Goal: Task Accomplishment & Management: Manage account settings

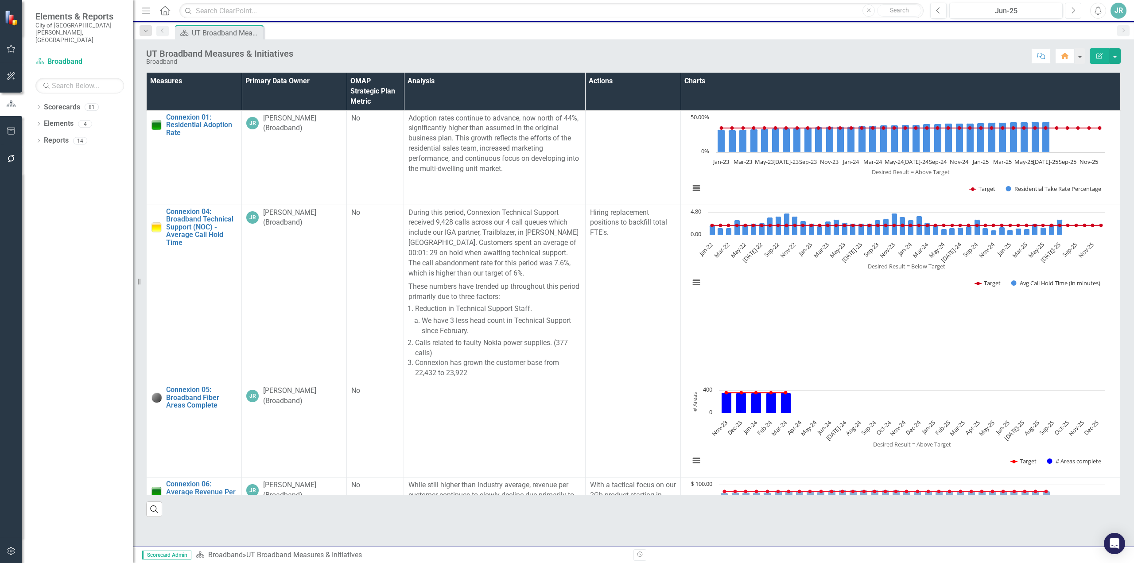
click at [1074, 9] on icon "button" at bounding box center [1074, 10] width 4 height 6
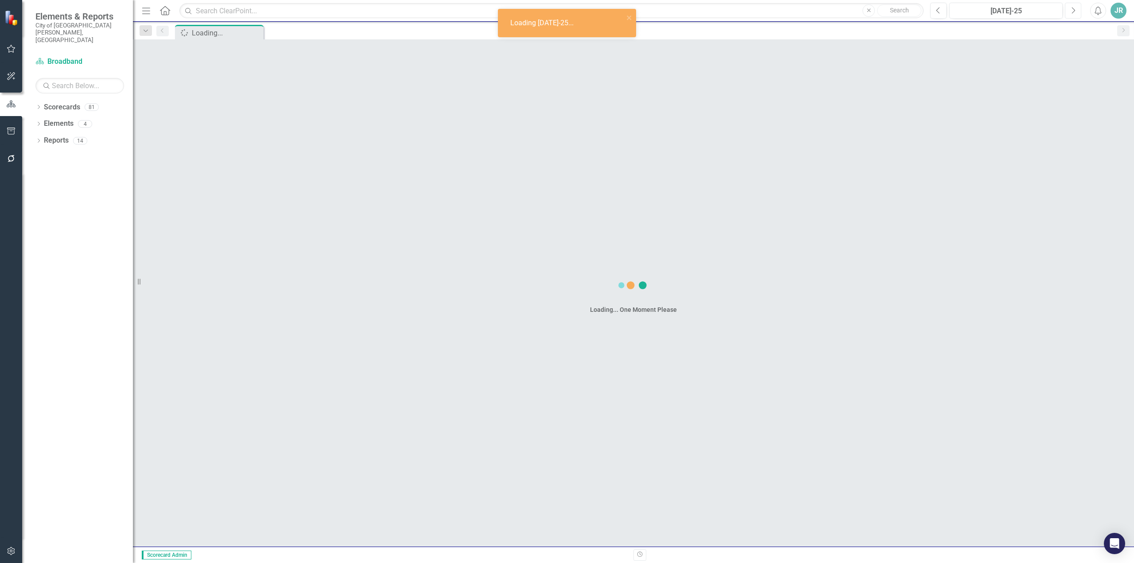
click at [1074, 9] on icon "button" at bounding box center [1074, 10] width 4 height 6
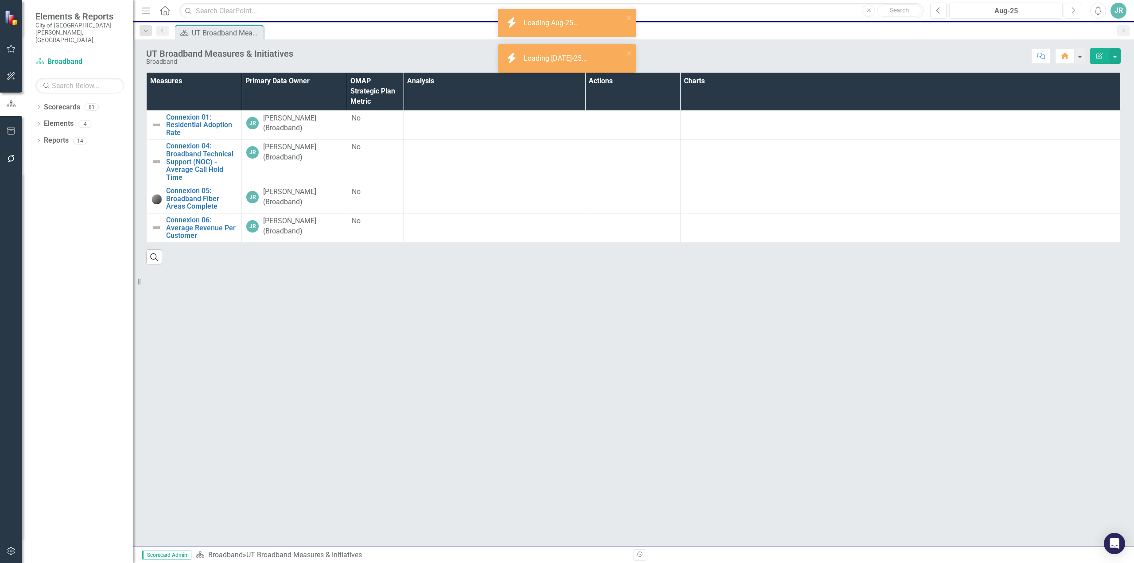
click at [1073, 8] on icon "button" at bounding box center [1074, 10] width 4 height 6
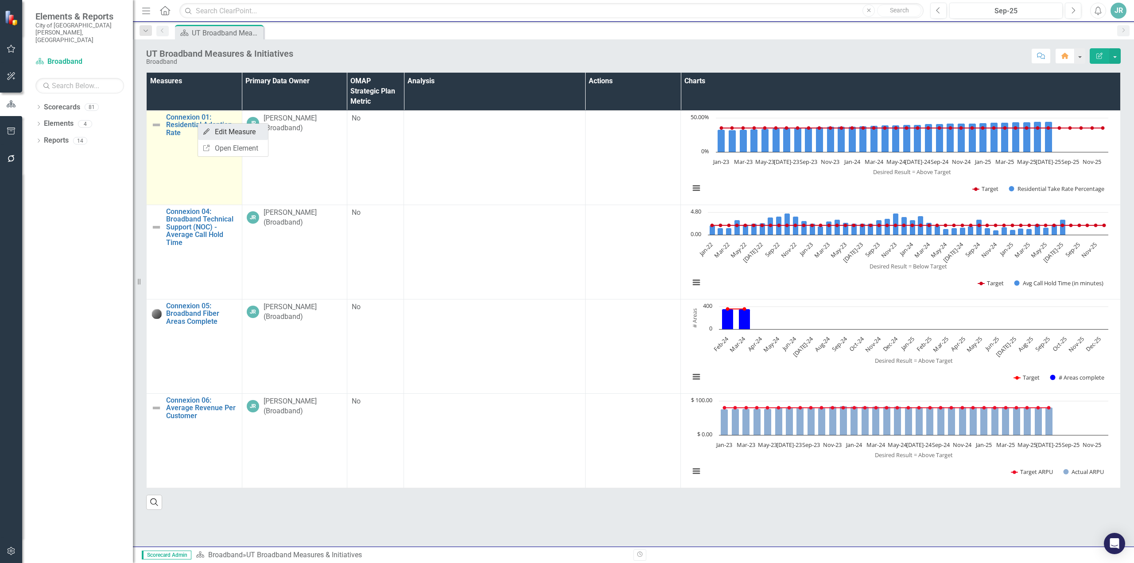
click at [232, 134] on link "Edit Edit Measure" at bounding box center [233, 132] width 70 height 16
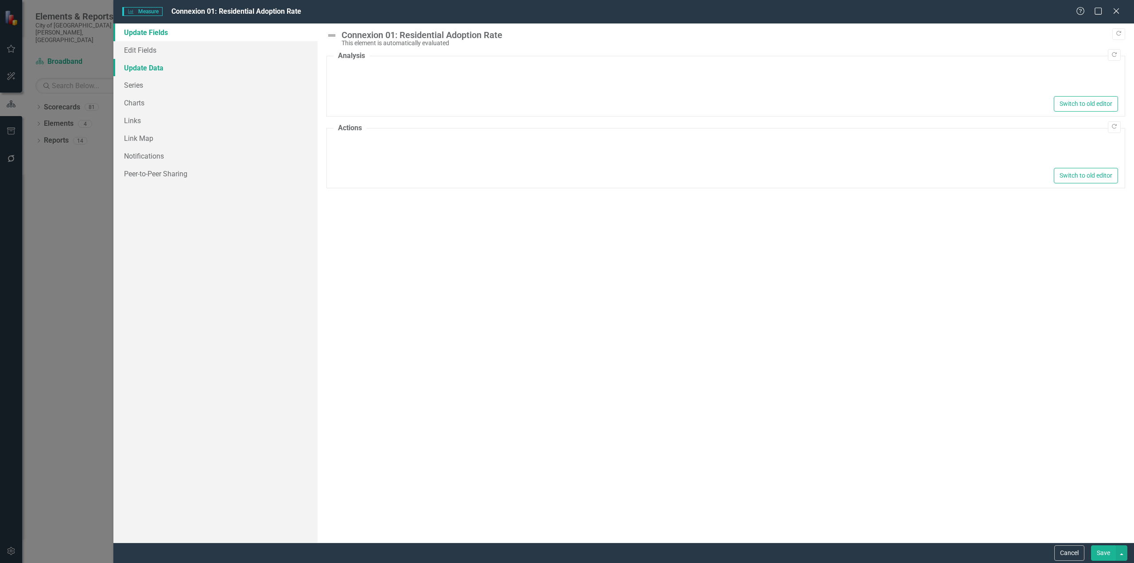
click at [152, 71] on link "Update Data" at bounding box center [215, 68] width 204 height 18
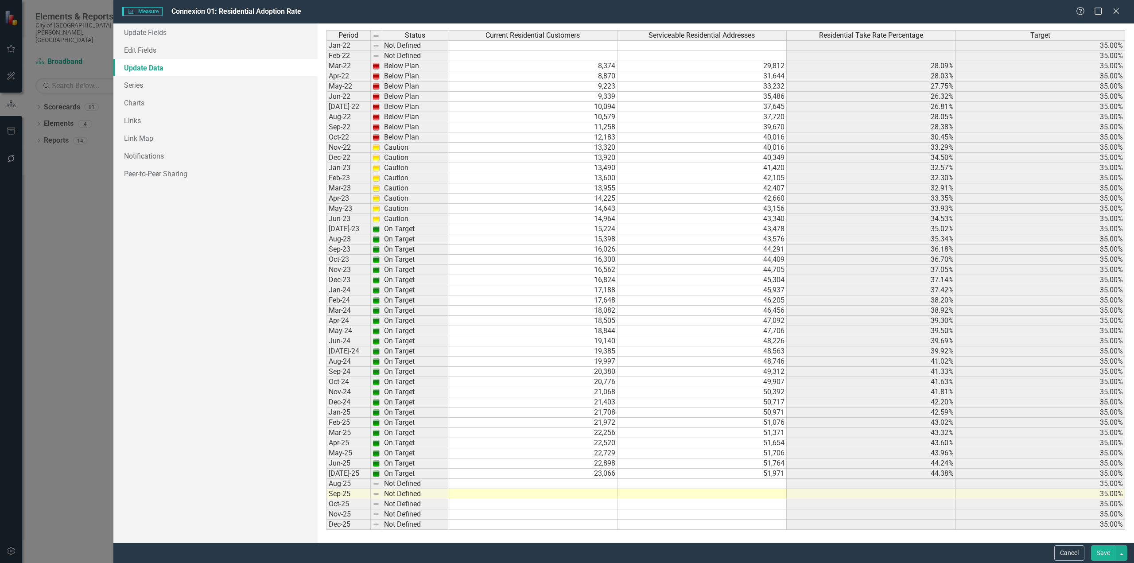
click at [66, 210] on div "Measure Measure Connexion 01: Residential Adoption Rate Help Maximize Close Upd…" at bounding box center [567, 281] width 1134 height 563
click at [1114, 6] on div "Close" at bounding box center [1116, 12] width 11 height 12
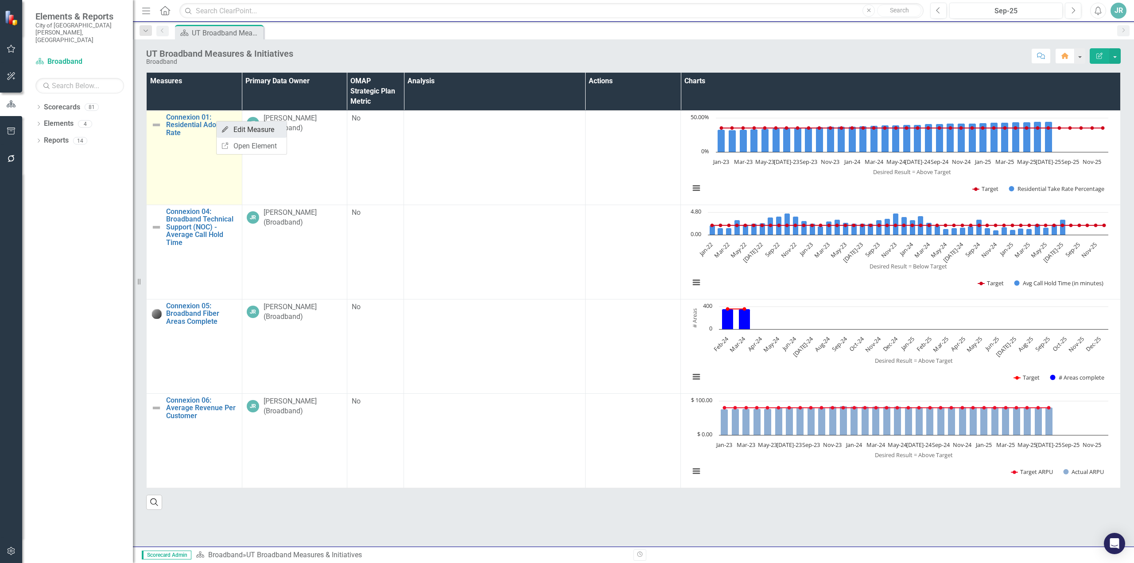
click at [264, 127] on link "Edit Edit Measure" at bounding box center [252, 129] width 70 height 16
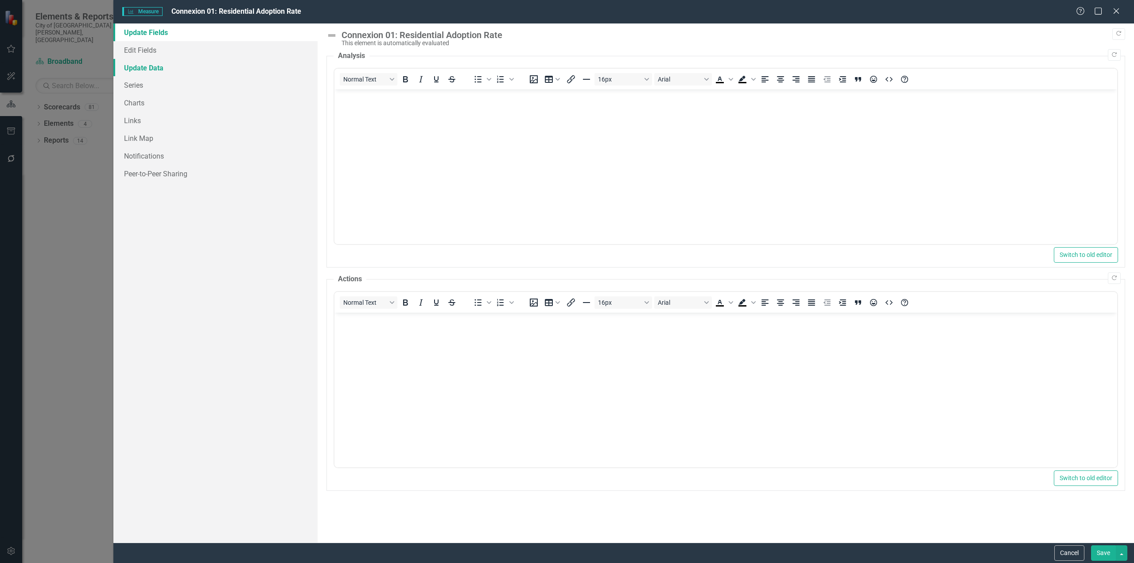
click at [150, 70] on link "Update Data" at bounding box center [215, 68] width 204 height 18
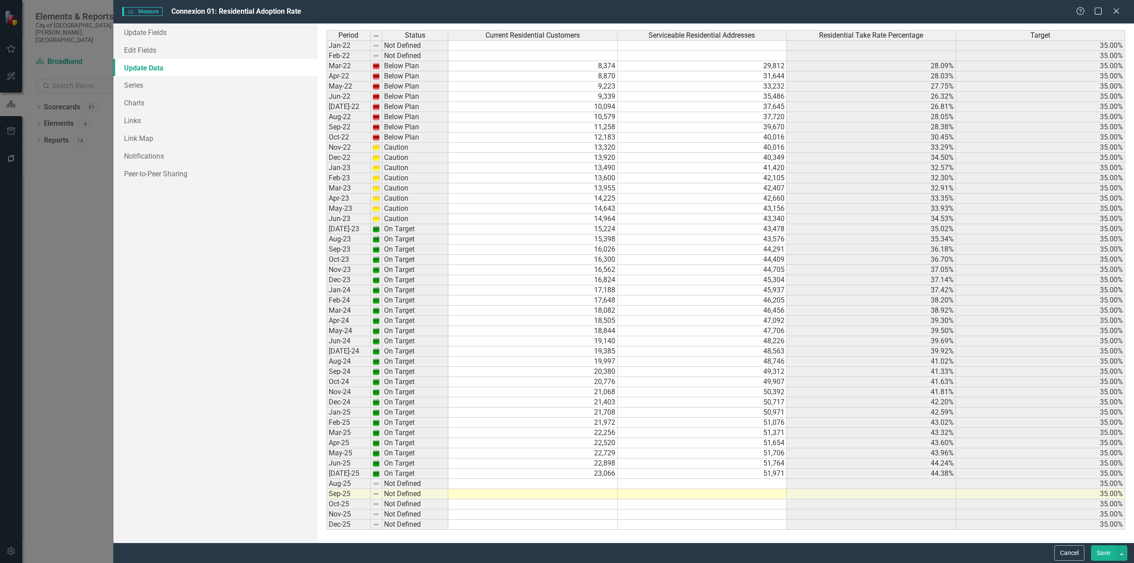
click at [920, 11] on div "Measure Measure Connexion 01: Residential Adoption Rate" at bounding box center [599, 12] width 954 height 10
click at [579, 492] on td at bounding box center [532, 494] width 169 height 10
click at [594, 481] on td at bounding box center [532, 484] width 169 height 10
type textarea "23563"
type textarea "23883"
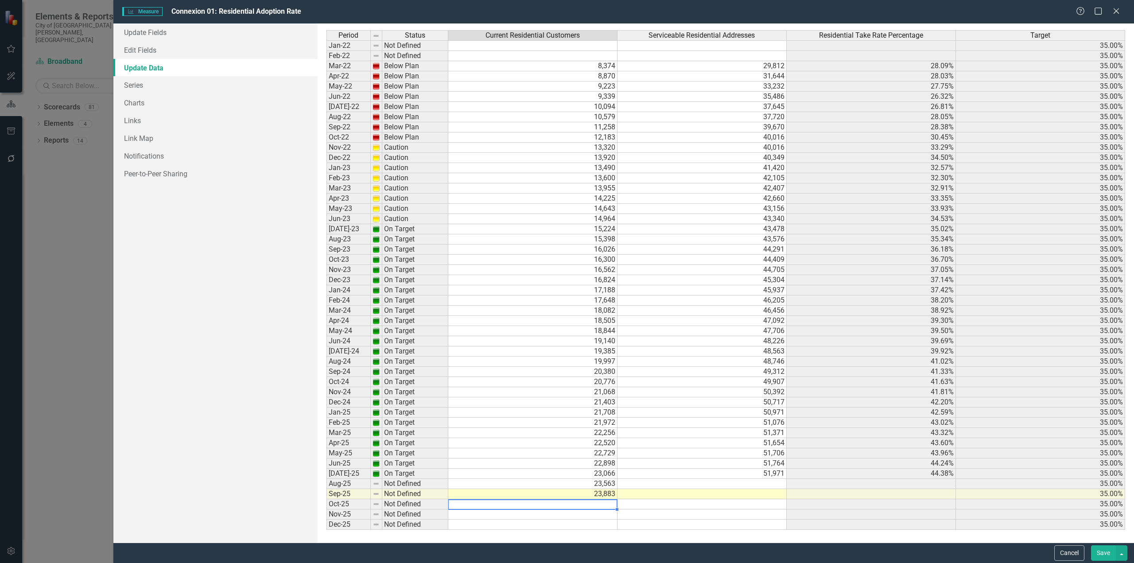
click at [770, 485] on td at bounding box center [702, 484] width 169 height 10
type textarea "52136"
type textarea "52347"
click at [1102, 550] on button "Save" at bounding box center [1103, 553] width 25 height 16
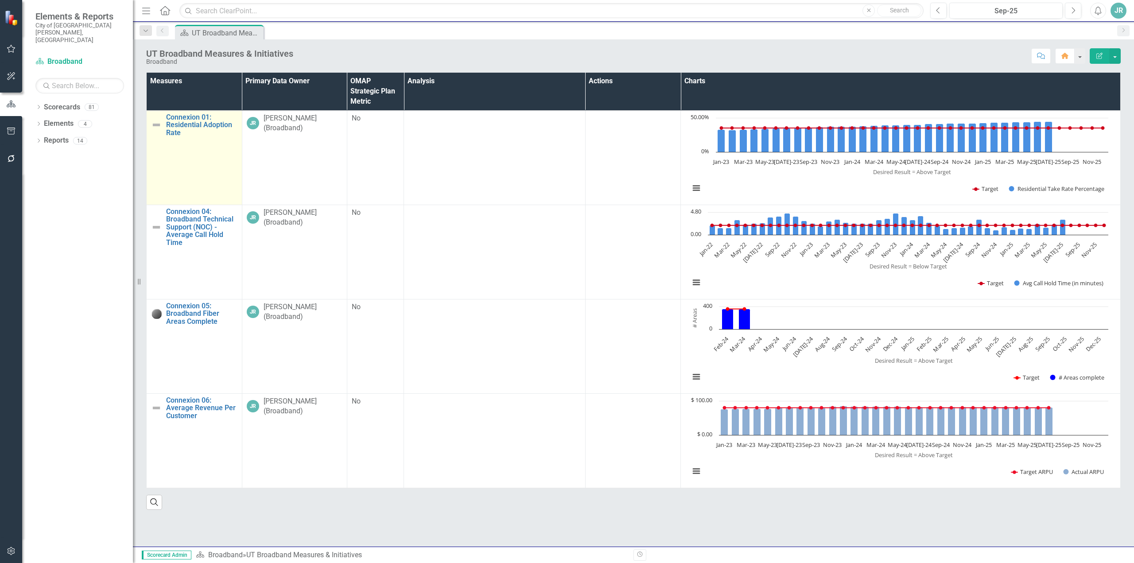
click at [0, 0] on link "Edit Edit Measure" at bounding box center [0, 0] width 0 height 0
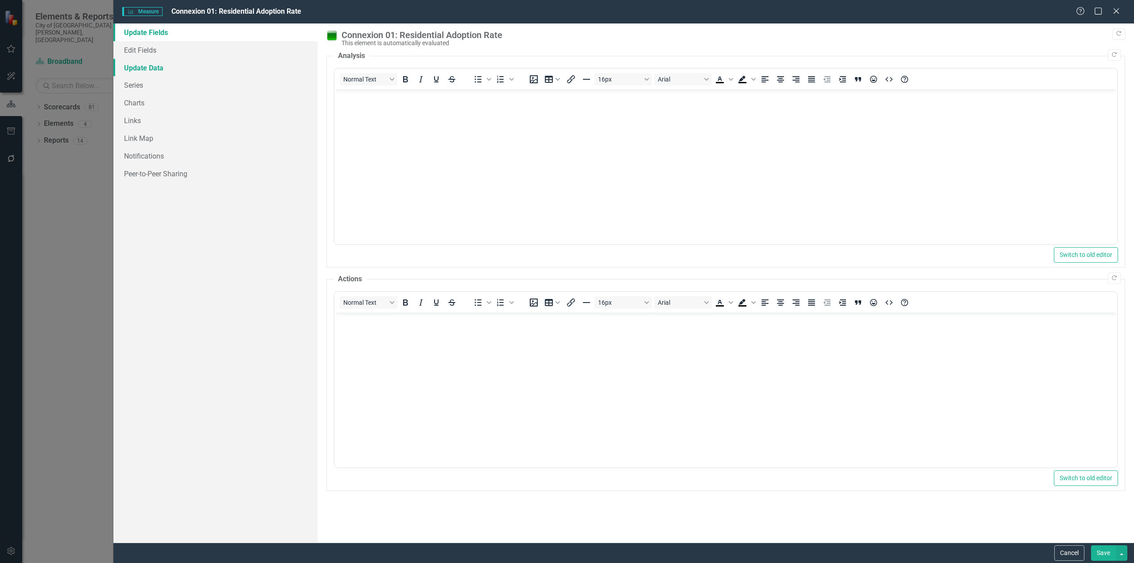
click at [152, 69] on link "Update Data" at bounding box center [215, 68] width 204 height 18
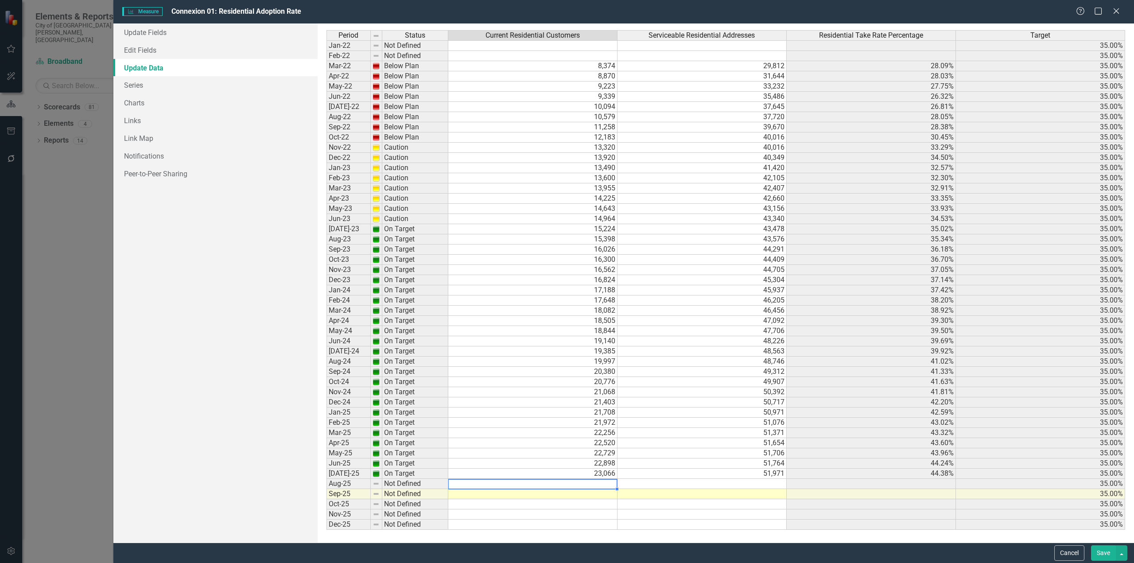
click at [590, 482] on td at bounding box center [532, 484] width 169 height 10
click at [708, 484] on td at bounding box center [702, 484] width 169 height 10
type textarea "52136"
type textarea "52347"
click at [595, 481] on td at bounding box center [532, 484] width 169 height 10
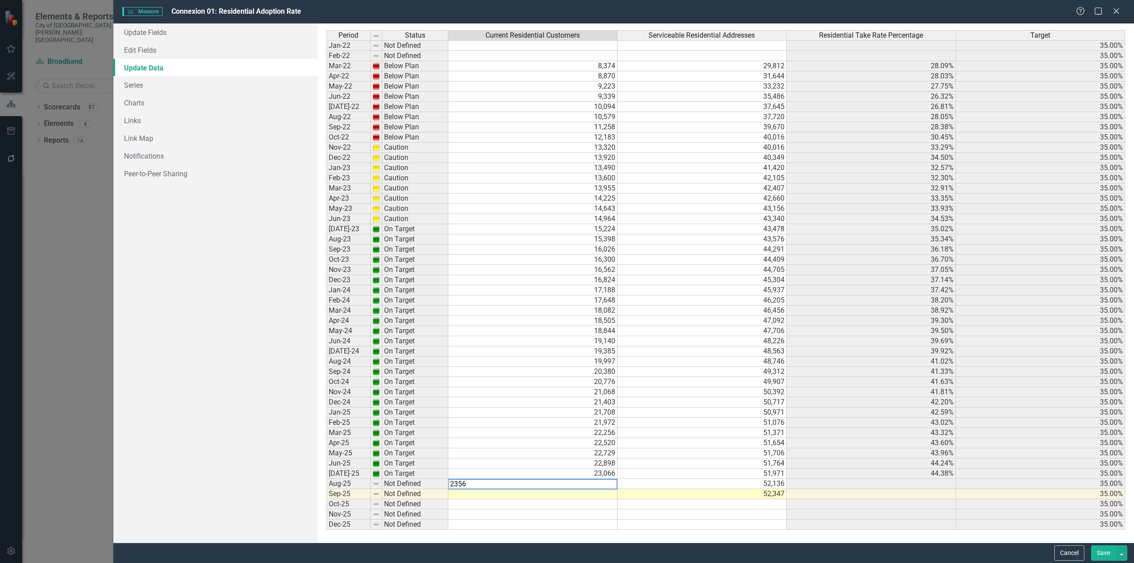
type textarea "23563"
type textarea "23883"
click at [1096, 554] on button "Save" at bounding box center [1103, 553] width 25 height 16
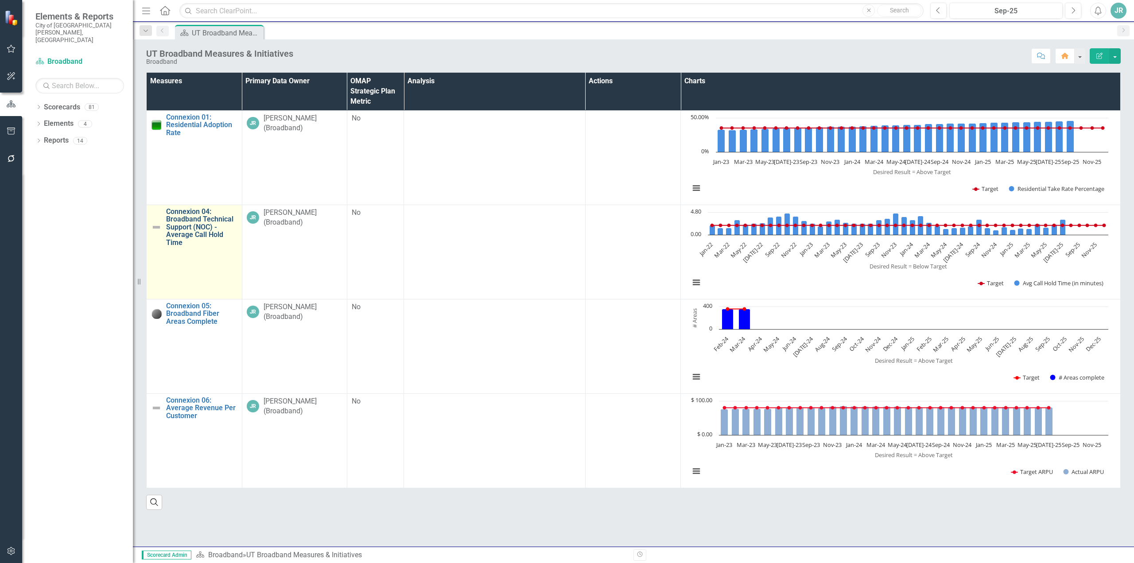
click at [186, 217] on link "Connexion 04: Broadband Technical Support (NOC) - Average Call Hold Time" at bounding box center [201, 227] width 71 height 39
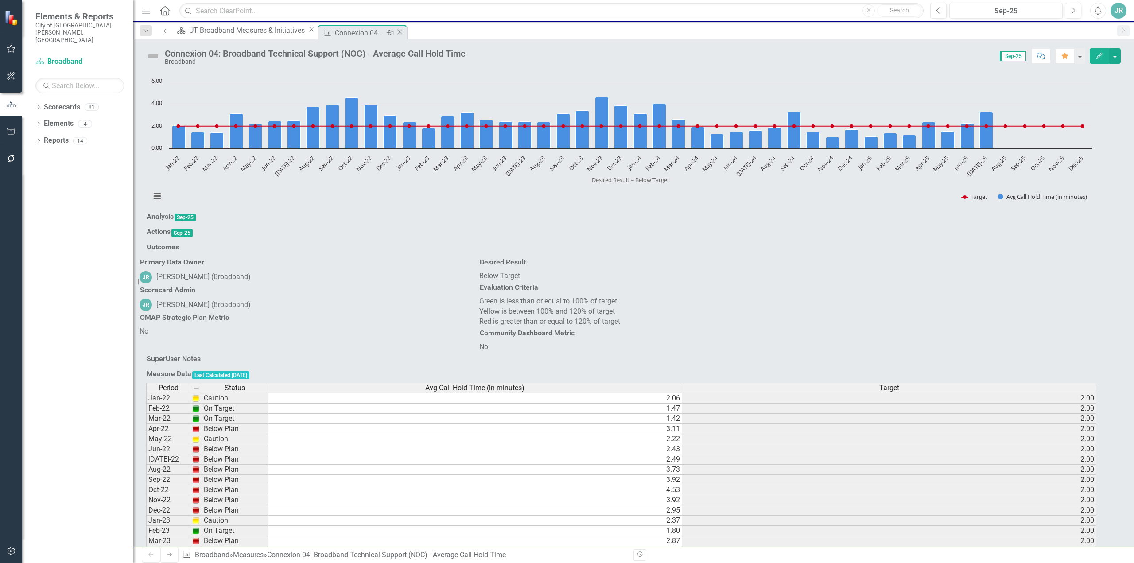
click at [395, 33] on icon "Close" at bounding box center [399, 31] width 9 height 7
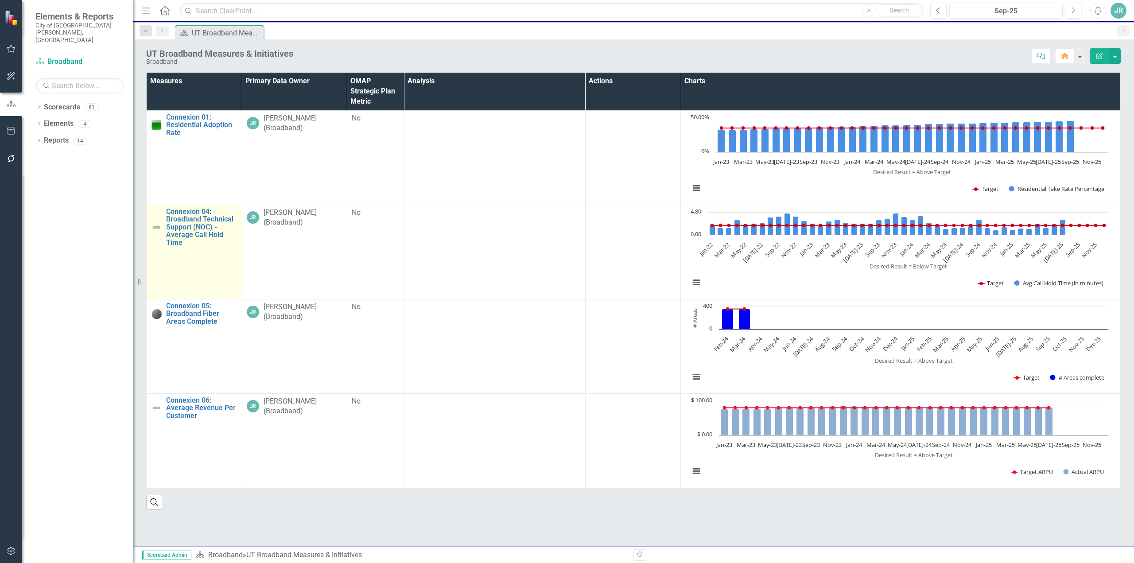
click at [0, 0] on link "Edit Edit Measure" at bounding box center [0, 0] width 0 height 0
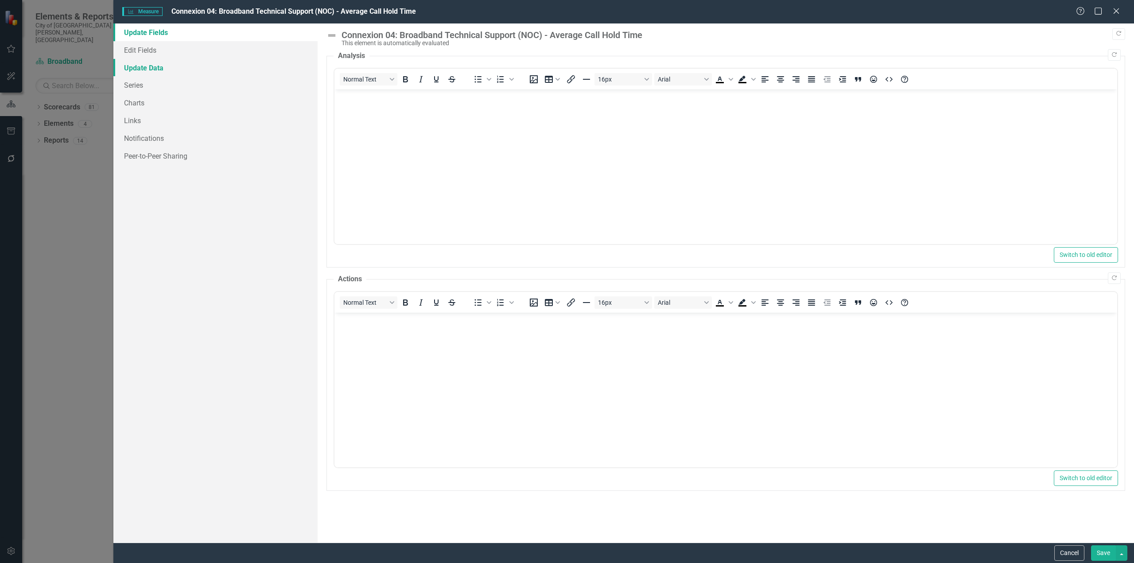
click at [151, 72] on link "Update Data" at bounding box center [215, 68] width 204 height 18
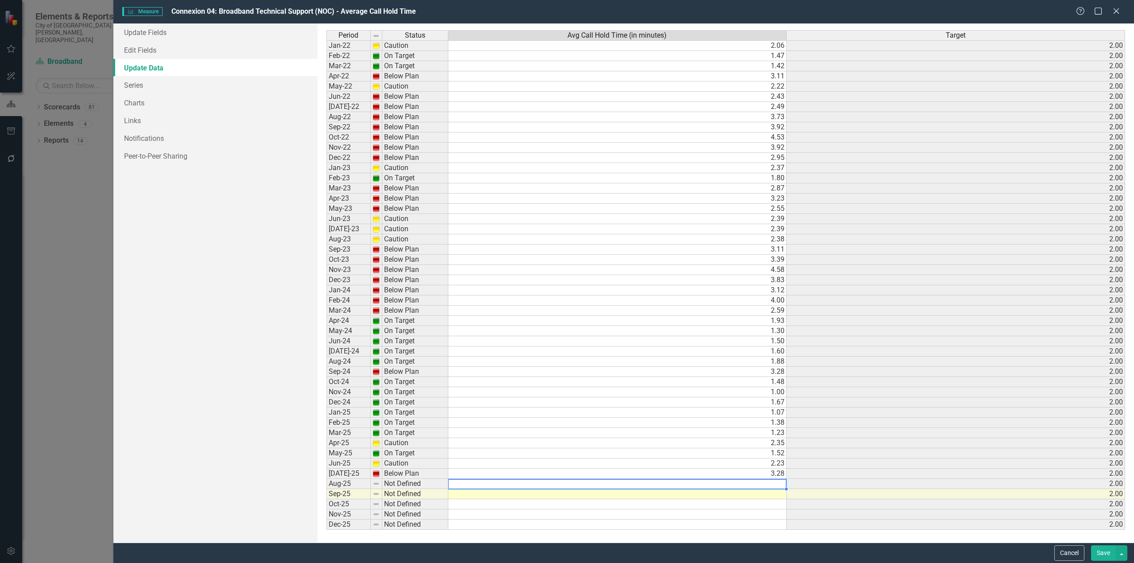
click at [764, 482] on td at bounding box center [617, 484] width 338 height 10
click at [714, 471] on td "3.28" at bounding box center [617, 474] width 338 height 10
type textarea "2.22"
type textarea "3.30"
type textarea "2.77"
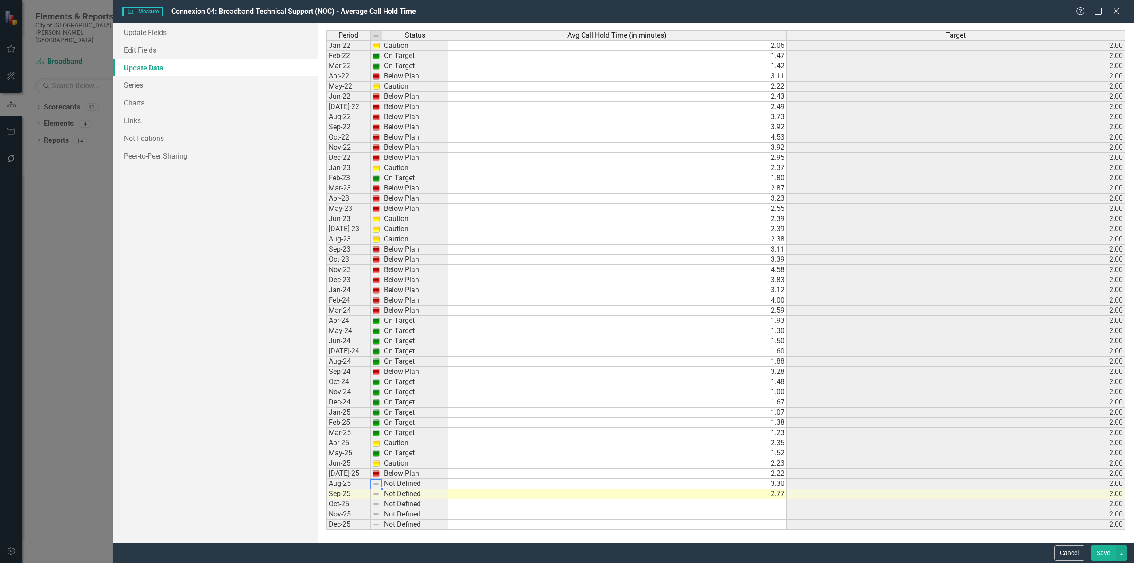
click at [376, 485] on img at bounding box center [376, 483] width 7 height 7
click at [326, 488] on div "Period Status Jan-22 Caution Feb-22 On Target Mar-22 On Target Apr-22 Below Pla…" at bounding box center [326, 280] width 0 height 500
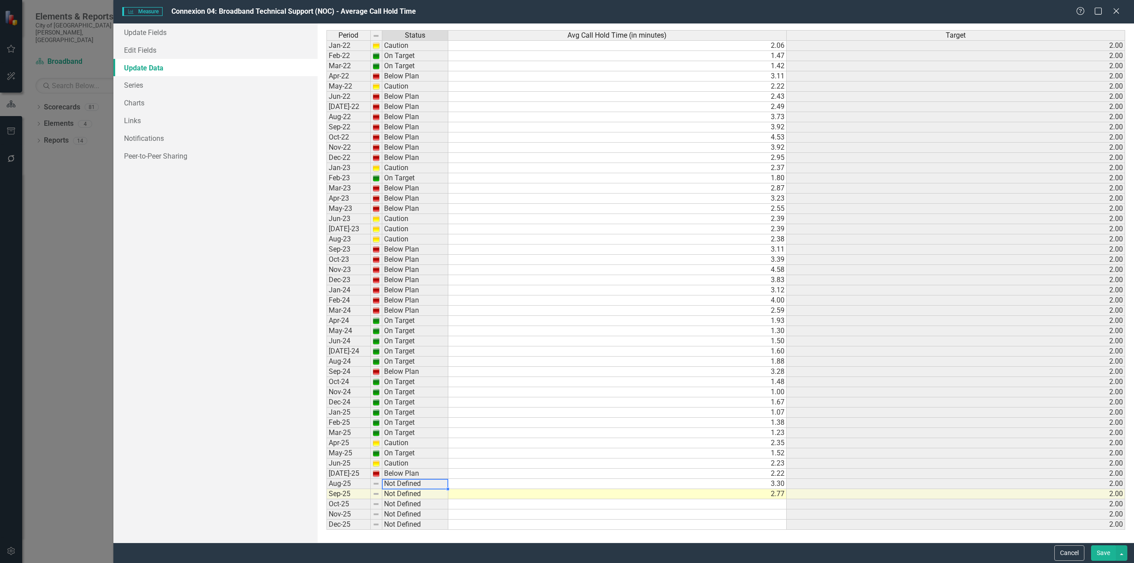
click at [412, 489] on div at bounding box center [415, 489] width 66 height 1
click at [374, 483] on img at bounding box center [376, 483] width 7 height 7
click at [1107, 552] on button "Save" at bounding box center [1103, 553] width 25 height 16
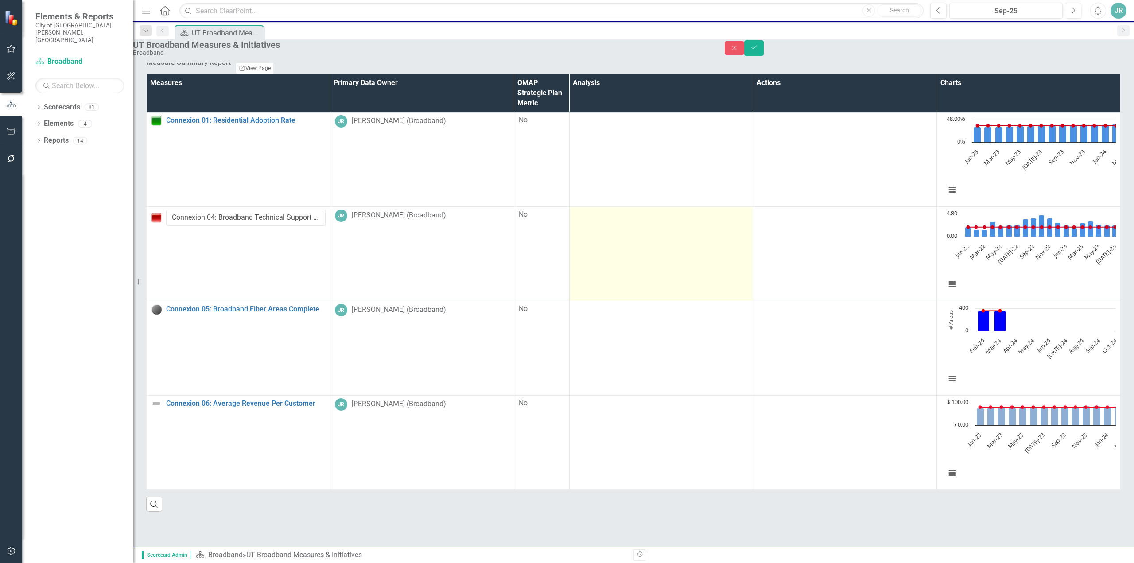
click at [569, 275] on td at bounding box center [661, 253] width 184 height 94
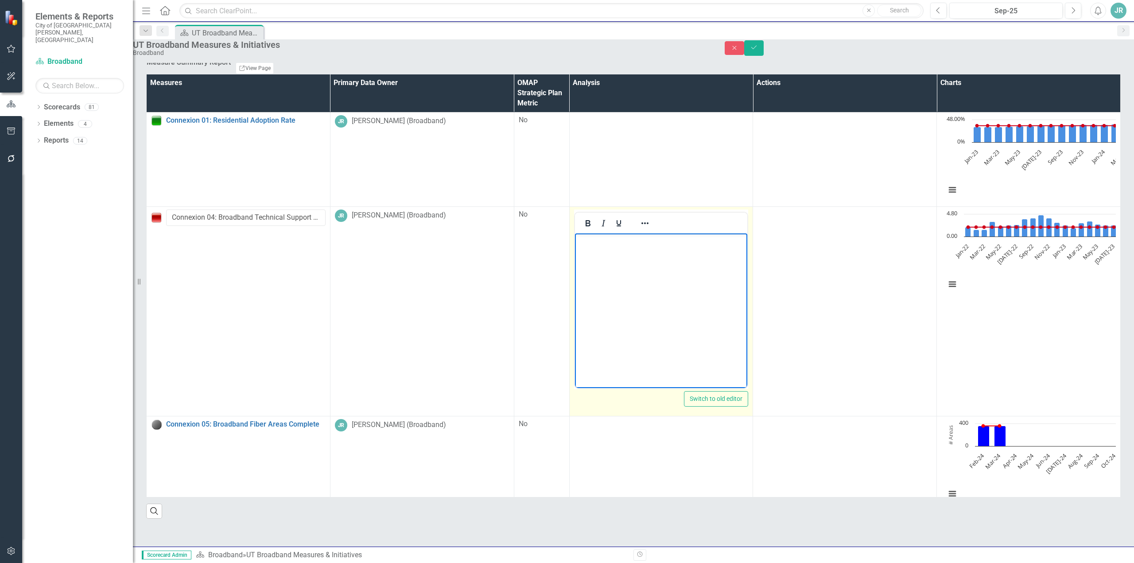
click at [673, 284] on body "Rich Text Area. Press ALT-0 for help." at bounding box center [661, 299] width 173 height 133
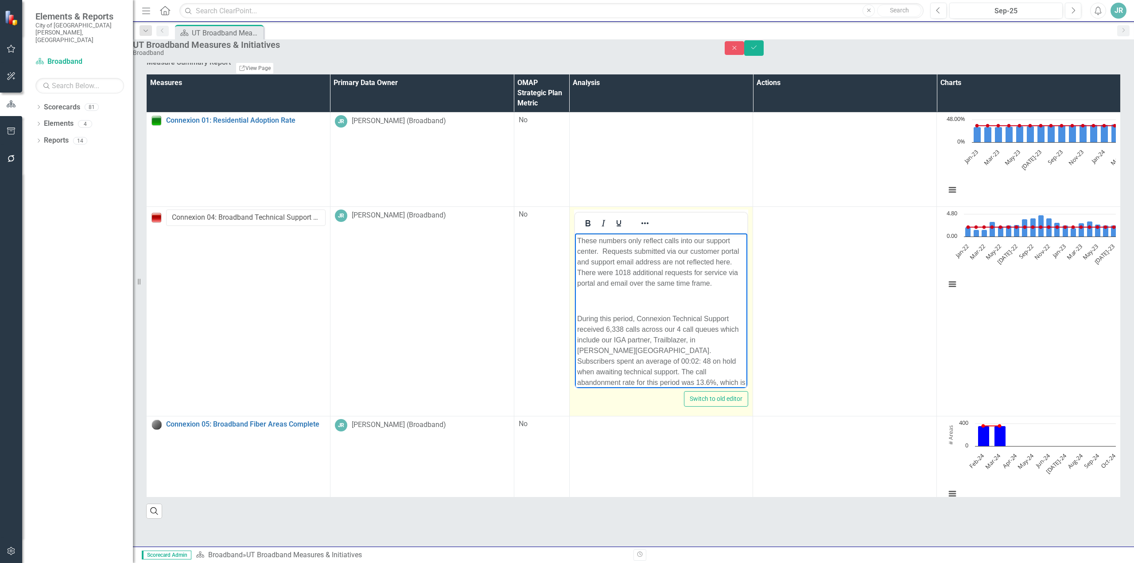
scroll to position [154, 0]
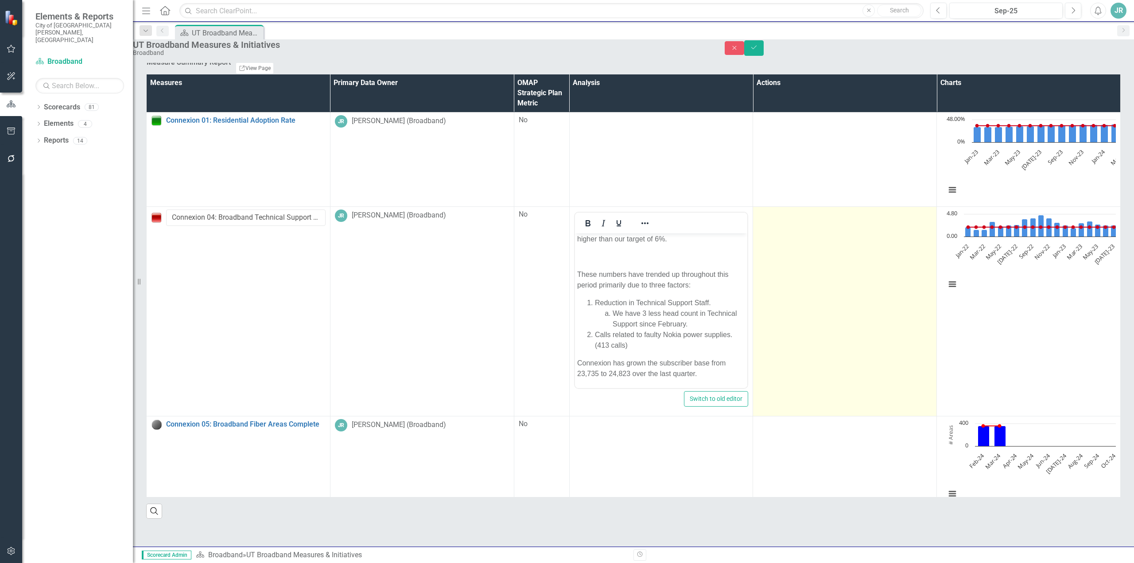
click at [753, 414] on td at bounding box center [845, 311] width 184 height 210
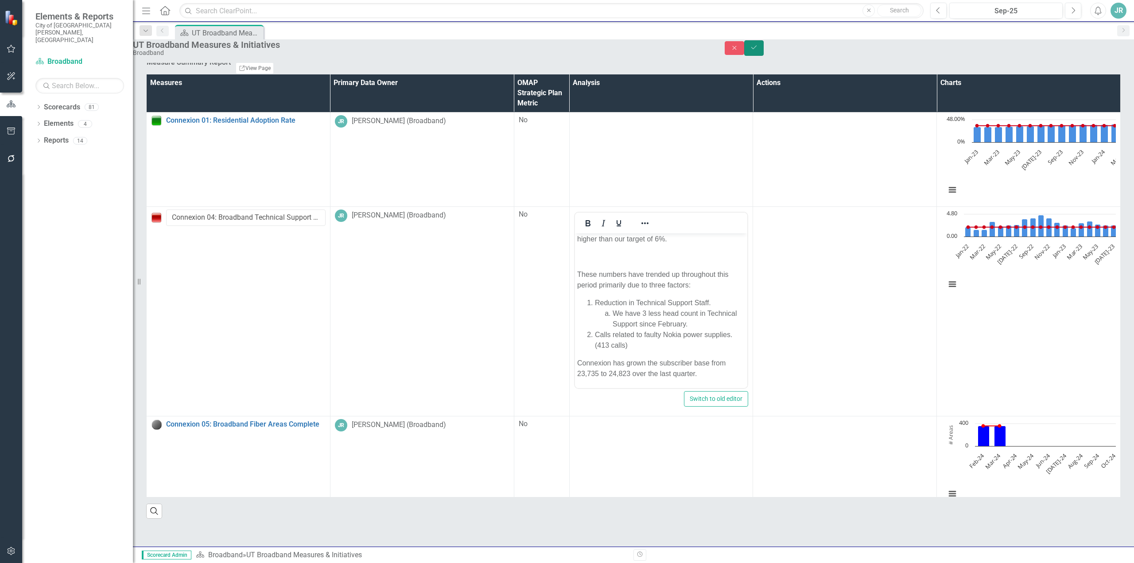
click at [764, 54] on button "Save" at bounding box center [753, 48] width 19 height 16
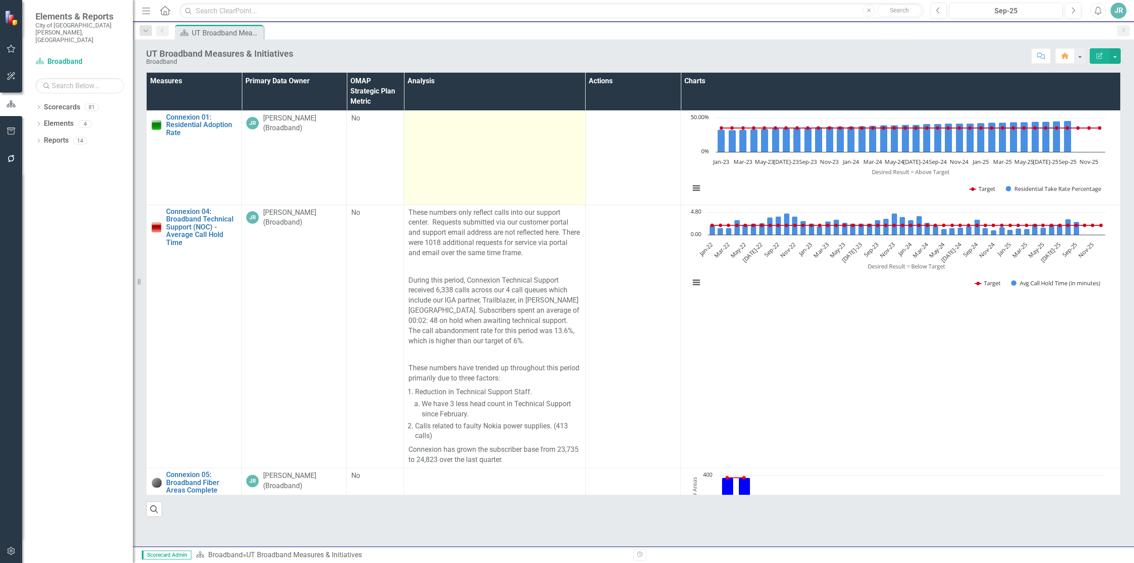
click at [475, 175] on td at bounding box center [495, 157] width 182 height 94
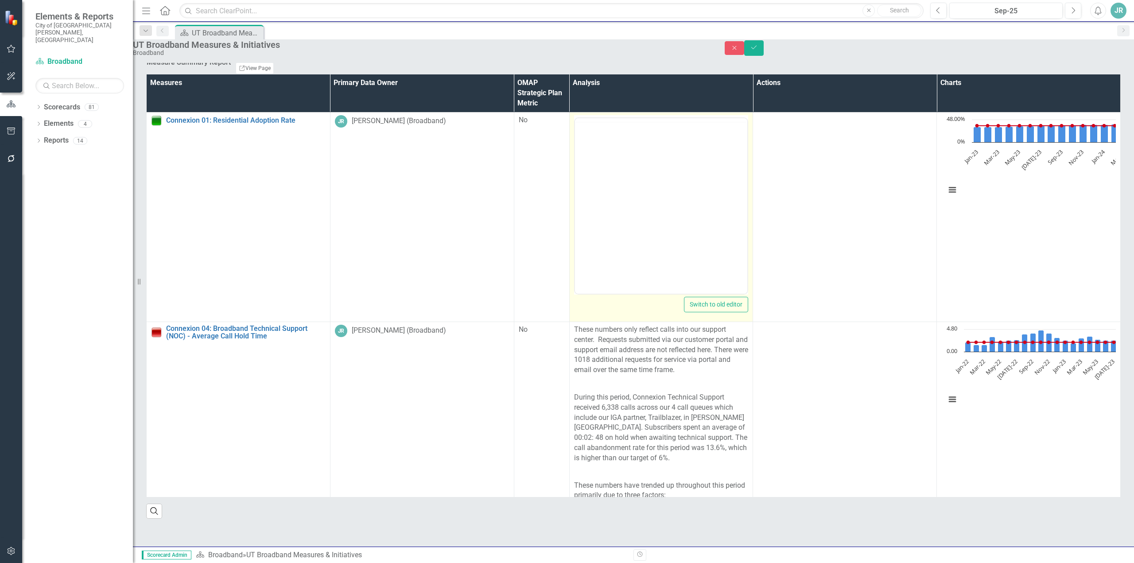
scroll to position [0, 0]
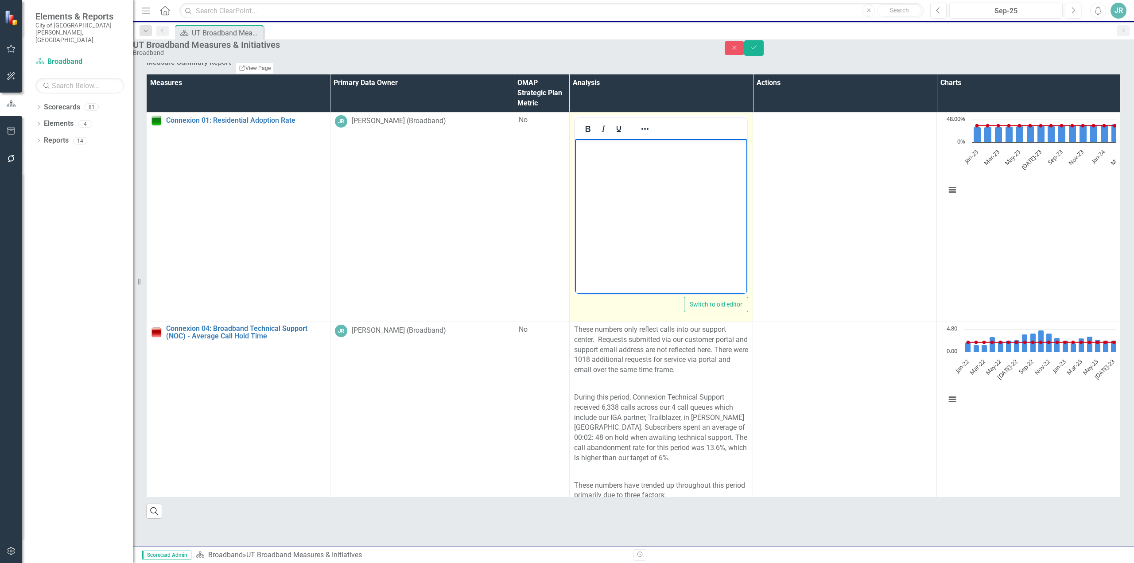
click at [632, 149] on p "Rich Text Area. Press ALT-0 for help." at bounding box center [661, 146] width 168 height 11
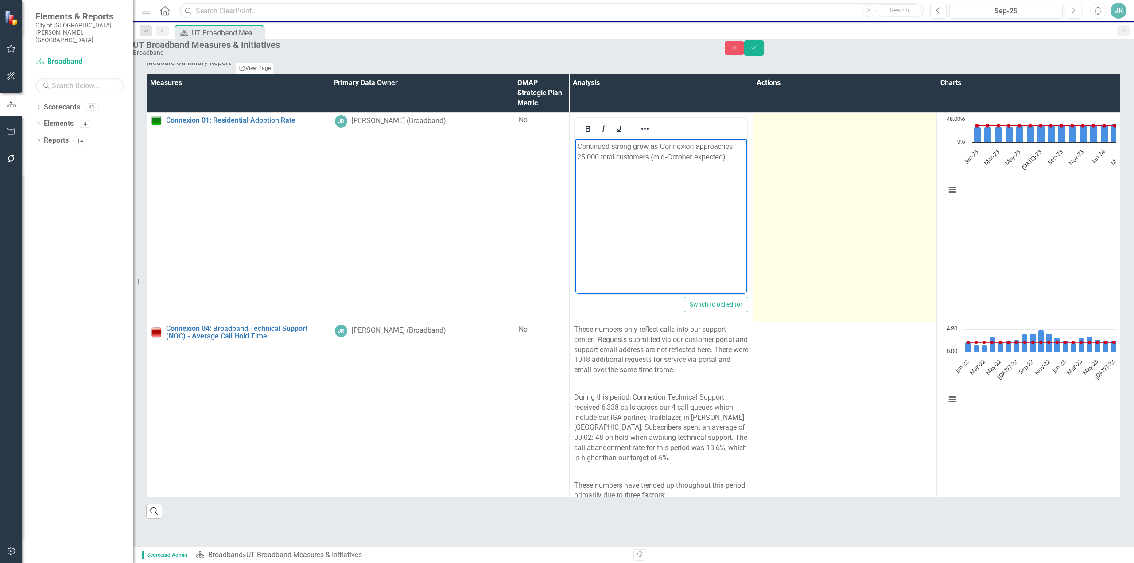
click at [753, 217] on td at bounding box center [845, 217] width 184 height 210
click at [753, 212] on td at bounding box center [845, 217] width 184 height 210
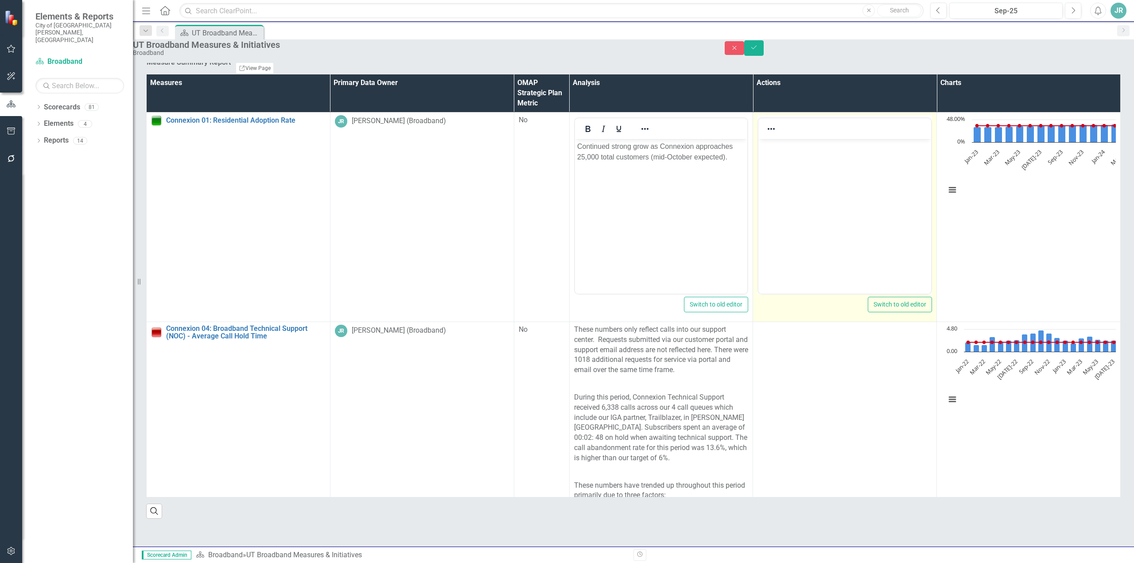
click at [796, 185] on body "Rich Text Area. Press ALT-0 for help." at bounding box center [844, 205] width 173 height 133
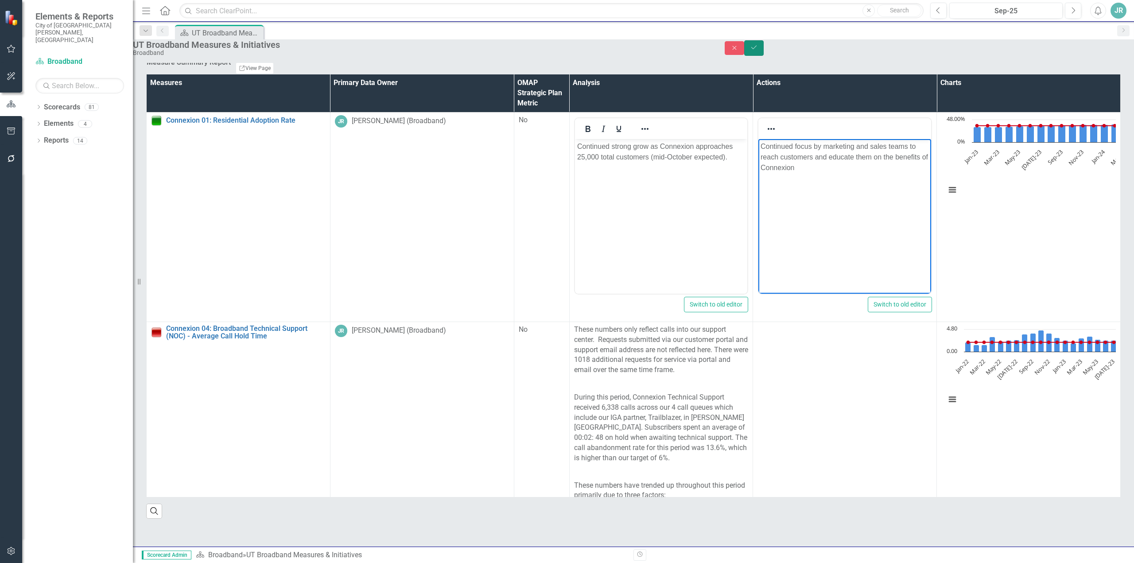
click at [758, 50] on icon "Save" at bounding box center [754, 47] width 8 height 6
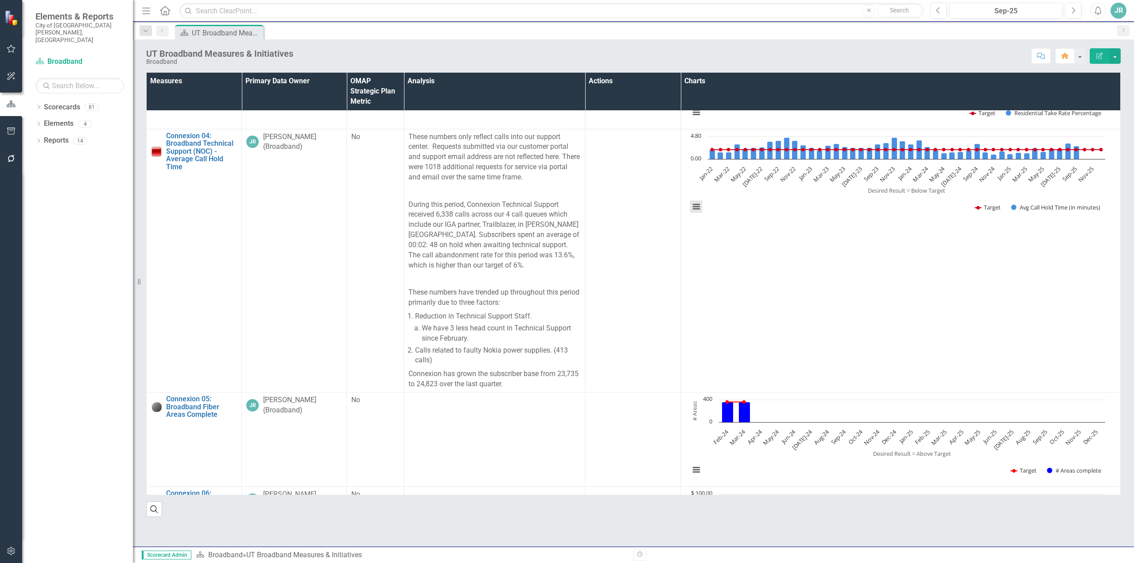
scroll to position [162, 0]
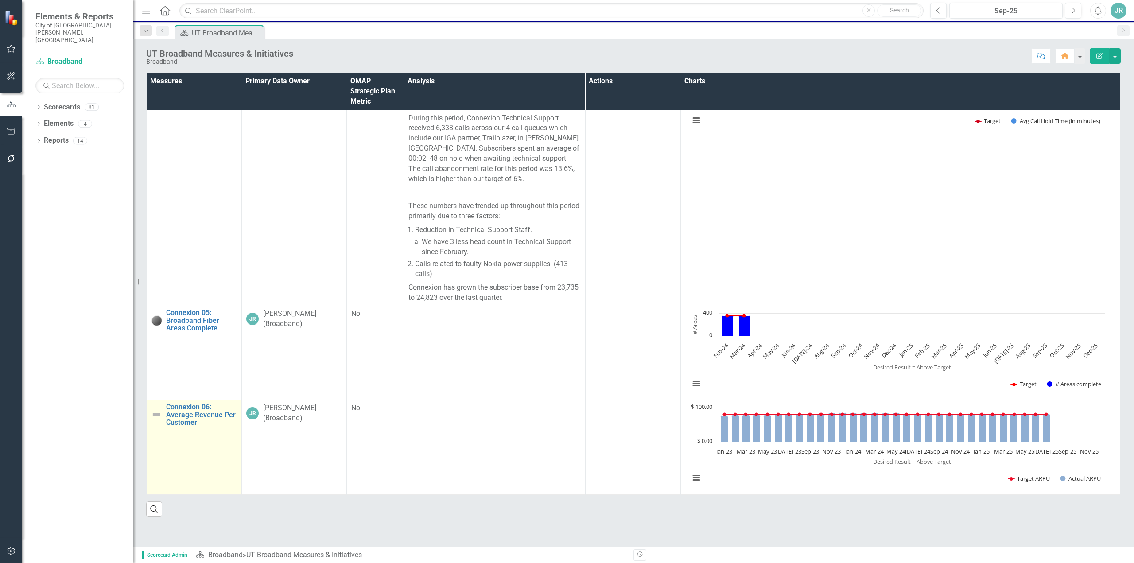
click at [0, 0] on link "Edit Edit Measure" at bounding box center [0, 0] width 0 height 0
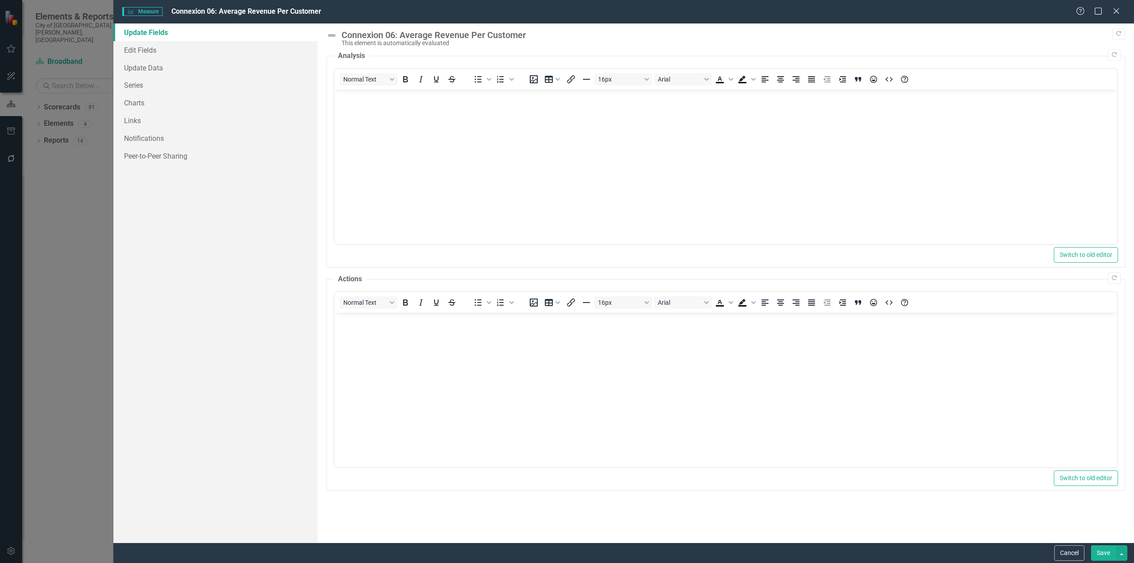
scroll to position [0, 0]
click at [137, 69] on link "Update Data" at bounding box center [215, 68] width 204 height 18
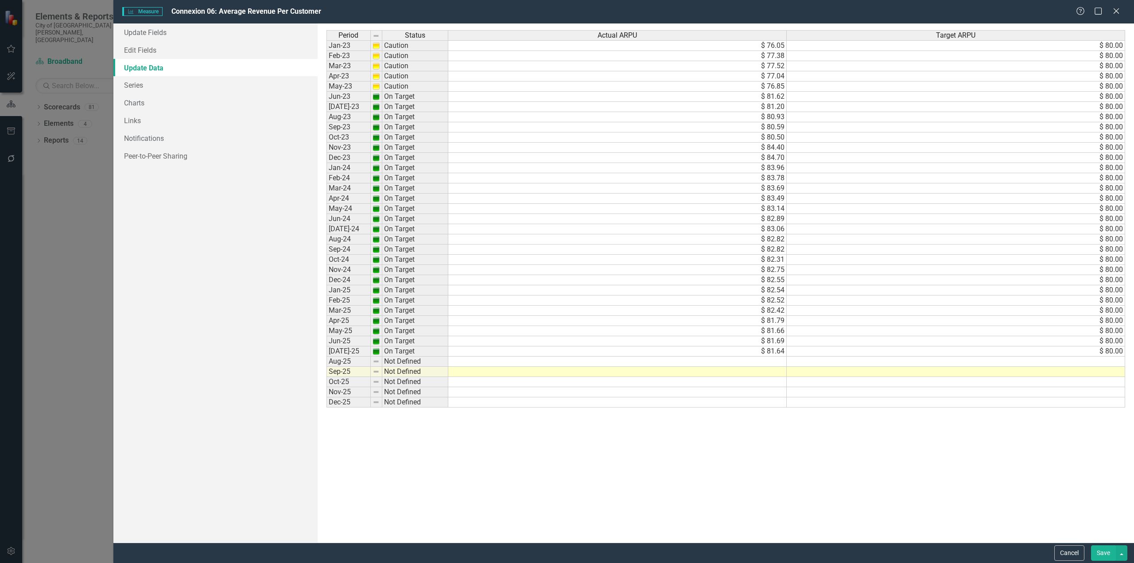
click at [758, 364] on td at bounding box center [617, 362] width 338 height 10
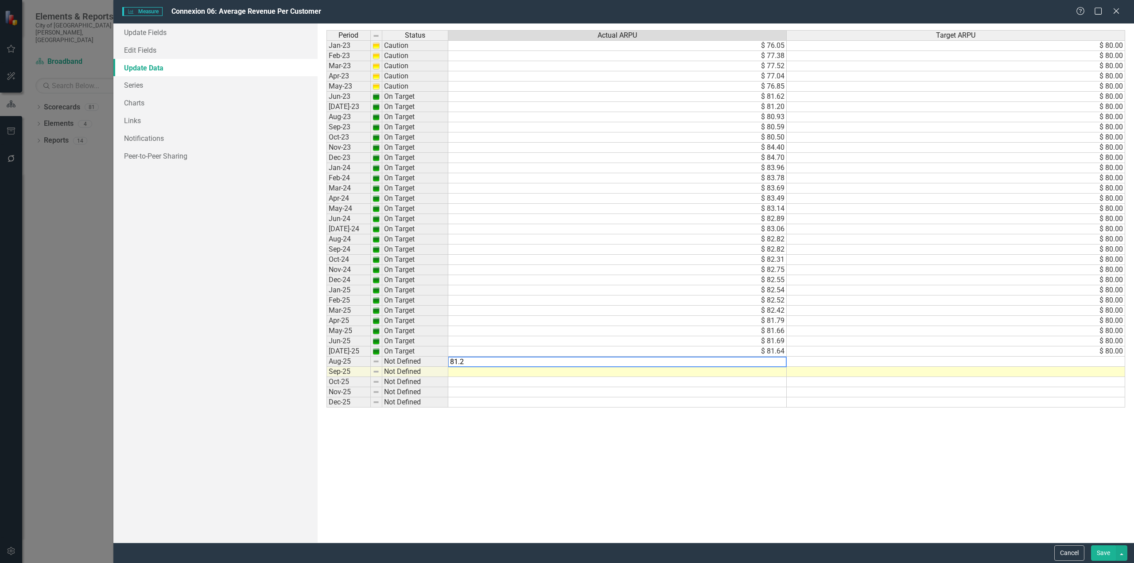
type textarea "81.21"
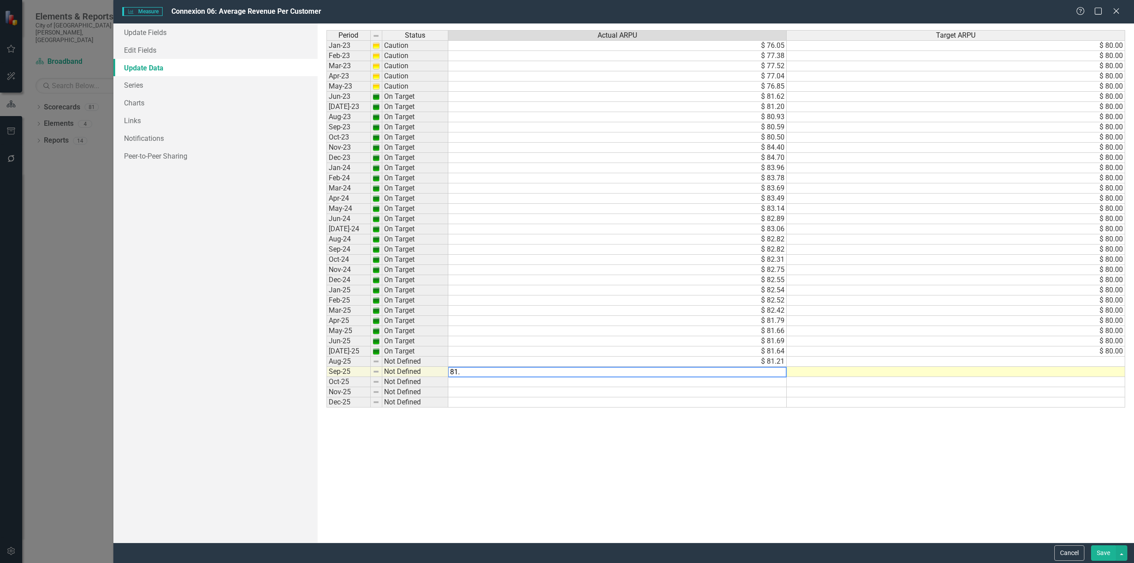
type textarea "81.1"
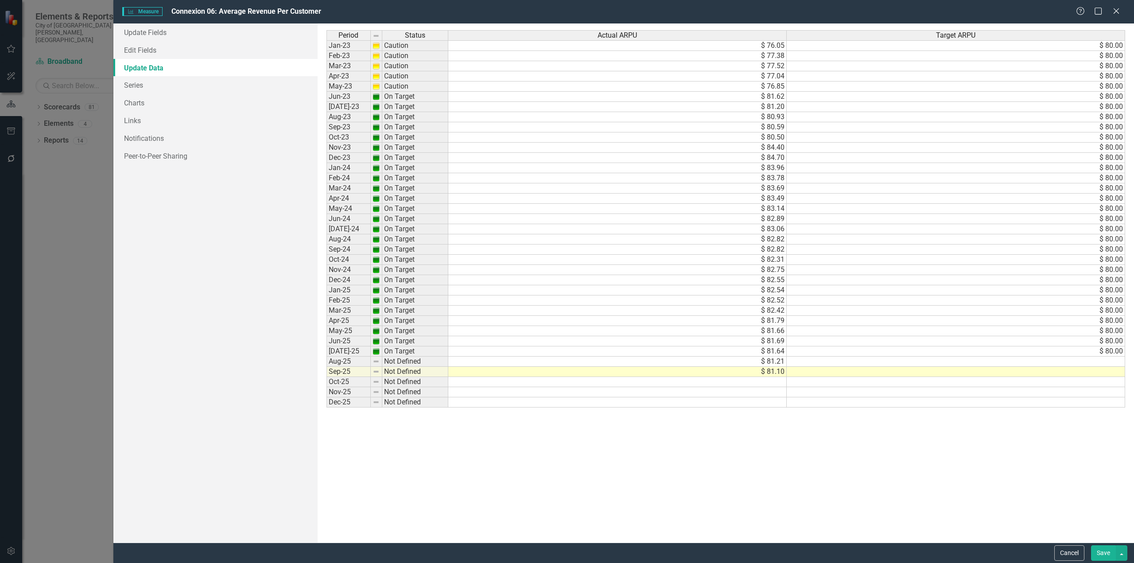
click at [1109, 554] on button "Save" at bounding box center [1103, 553] width 25 height 16
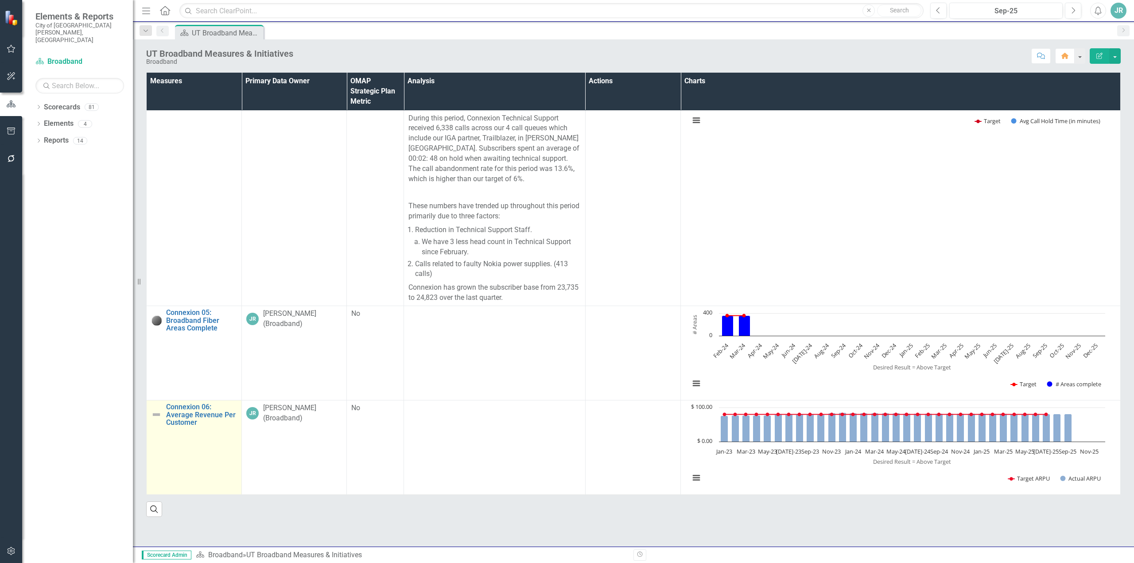
click at [0, 0] on link "Edit Edit Measure" at bounding box center [0, 0] width 0 height 0
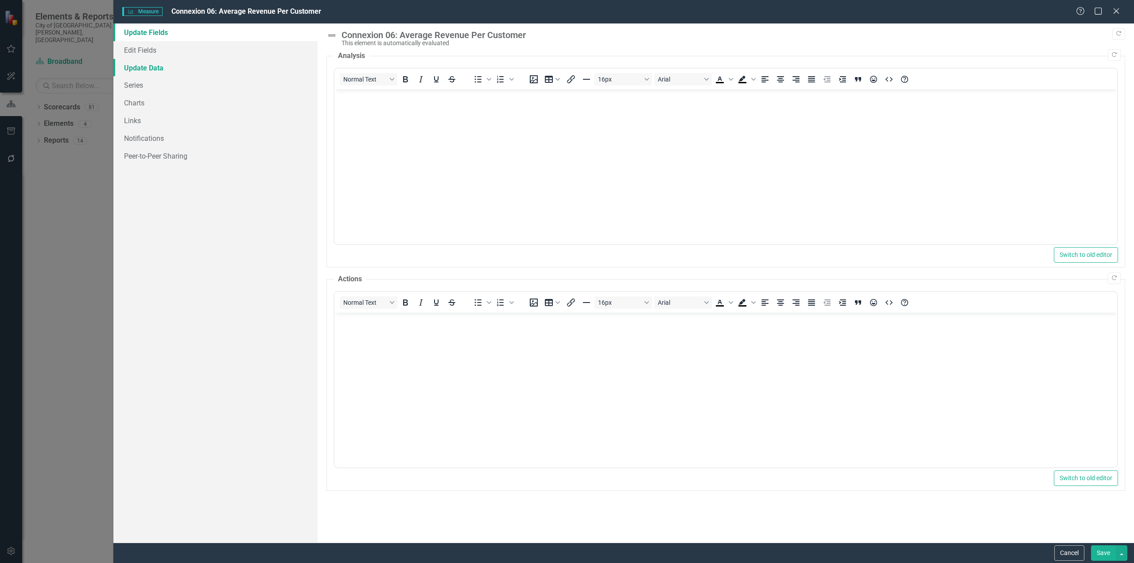
click at [144, 68] on link "Update Data" at bounding box center [215, 68] width 204 height 18
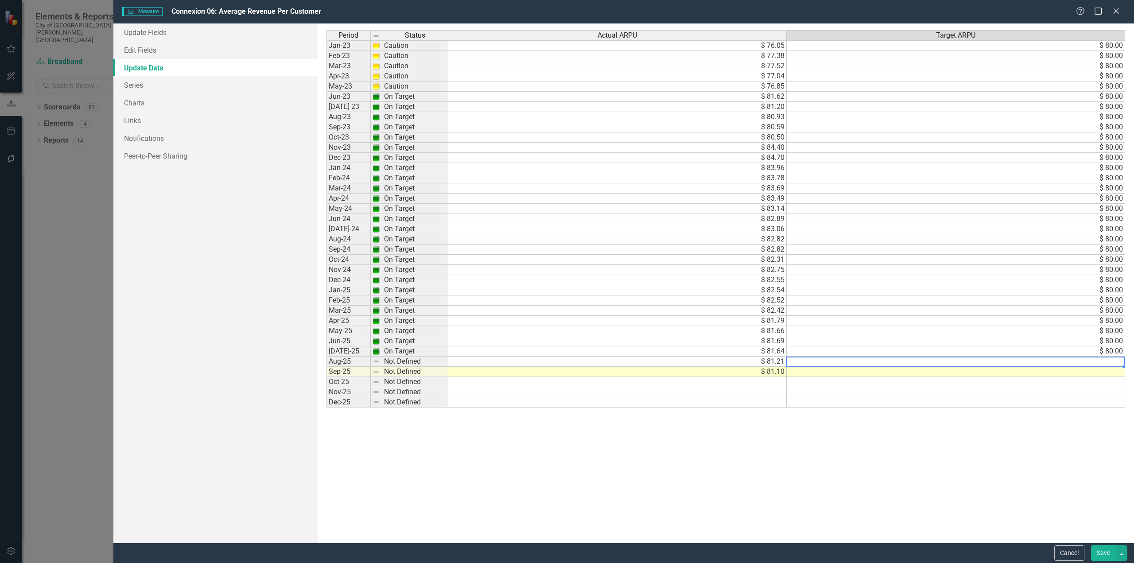
click at [1113, 363] on td at bounding box center [956, 362] width 338 height 10
type textarea "80"
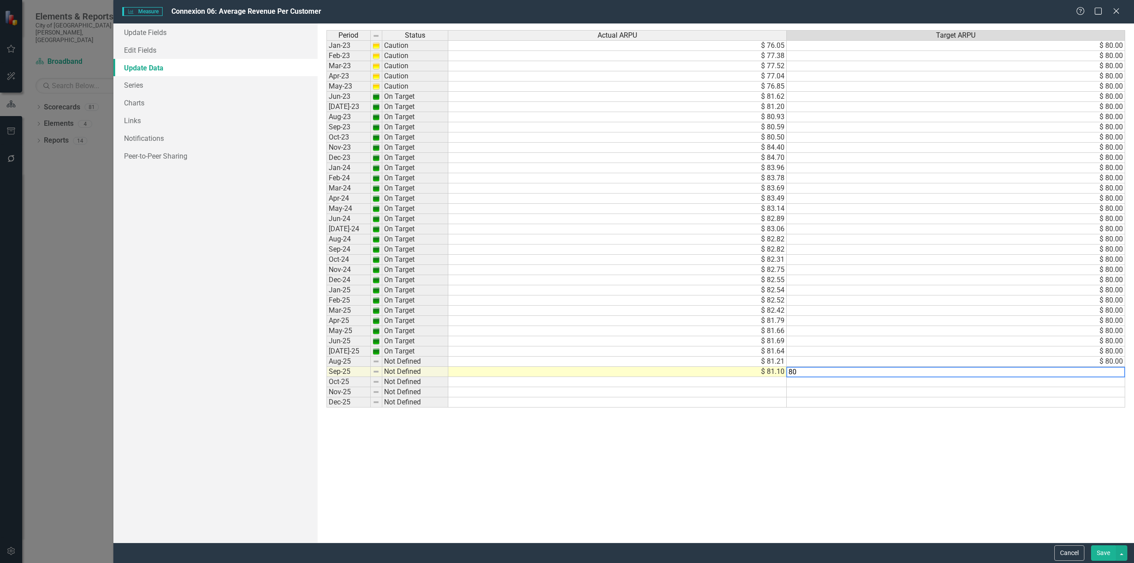
type textarea "80"
click at [982, 468] on div "Period Status Actual ARPU Target ARPU Jan-23 Caution $ 76.05 $ 80.00 Feb-23 Cau…" at bounding box center [725, 283] width 799 height 506
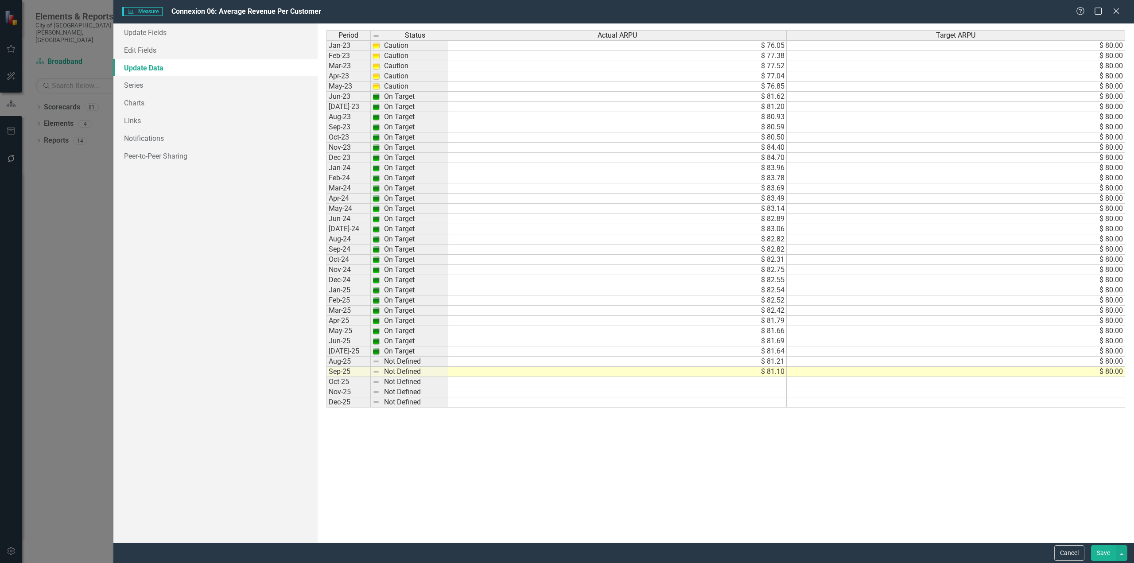
click at [1104, 552] on button "Save" at bounding box center [1103, 553] width 25 height 16
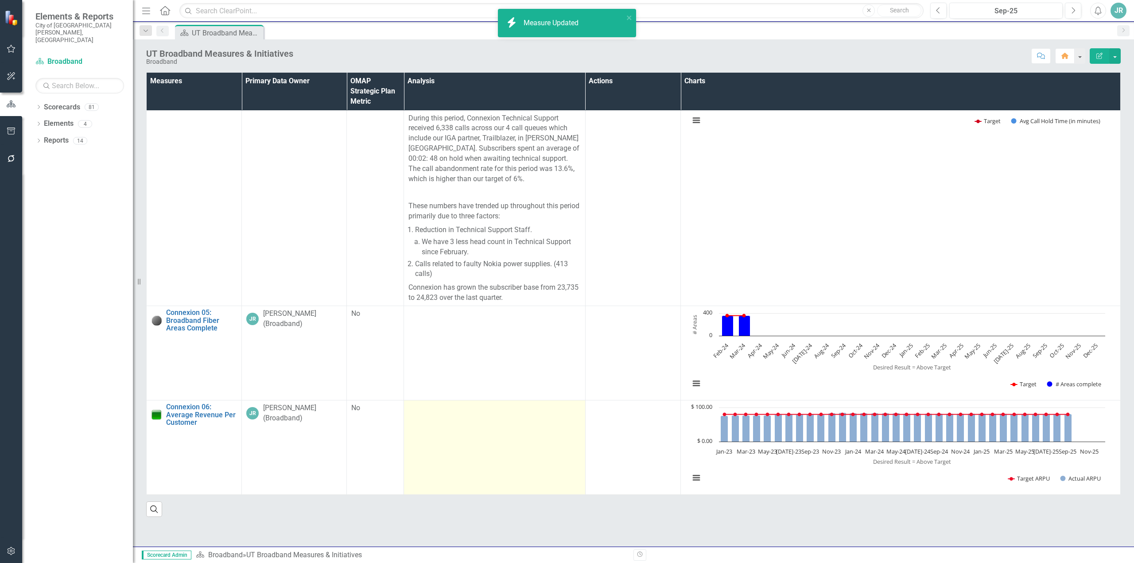
click at [474, 422] on td at bounding box center [495, 447] width 182 height 94
click at [452, 417] on td at bounding box center [495, 447] width 182 height 94
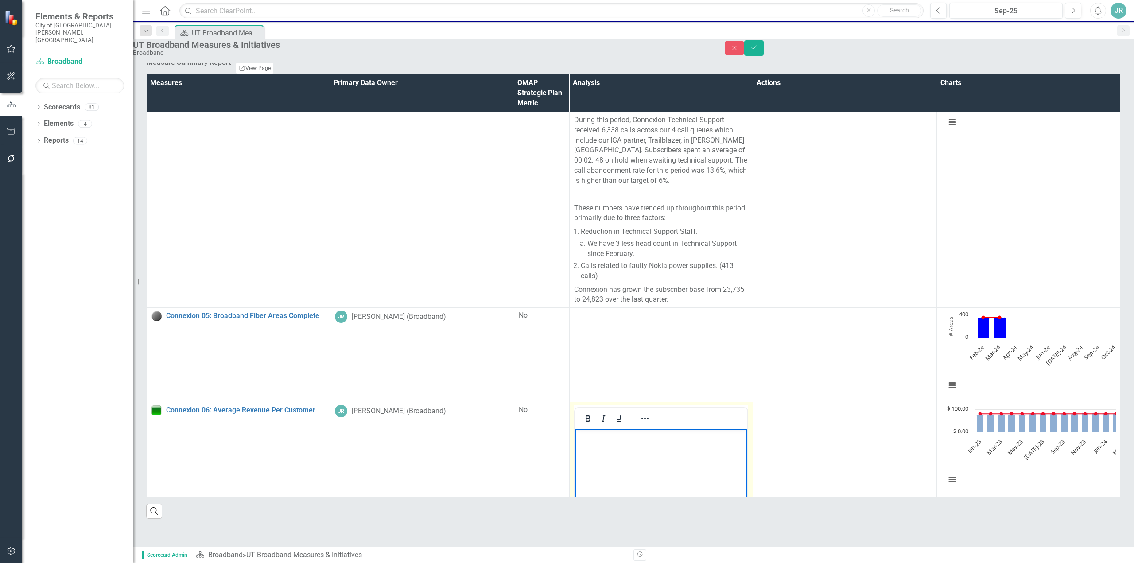
click at [620, 452] on body "Rich Text Area. Press ALT-0 for help." at bounding box center [661, 495] width 173 height 133
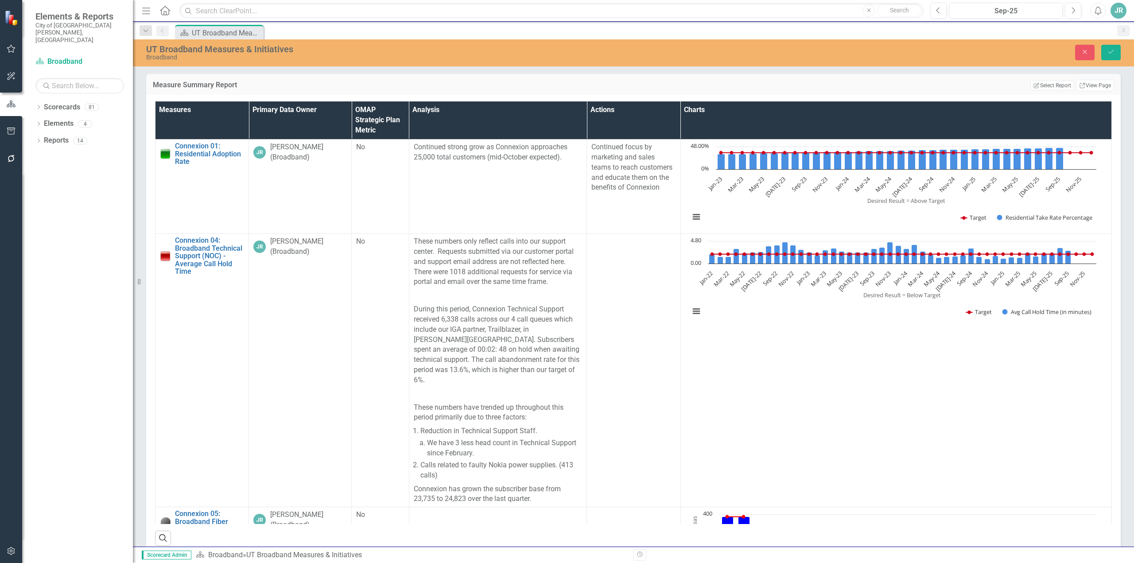
scroll to position [162, 0]
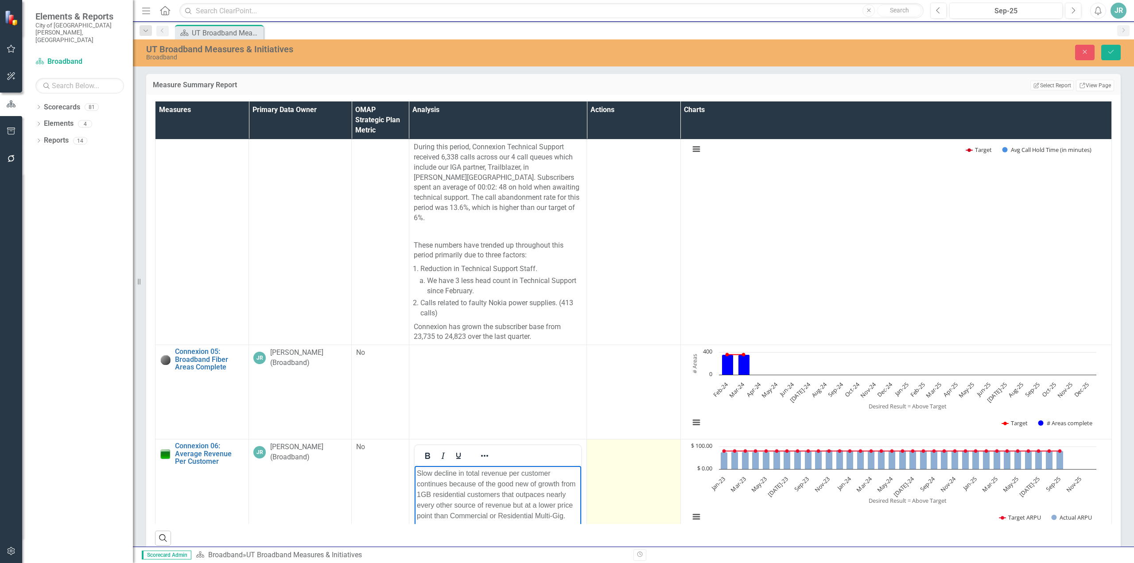
click at [610, 489] on td at bounding box center [633, 544] width 93 height 210
click at [606, 487] on td at bounding box center [633, 544] width 93 height 210
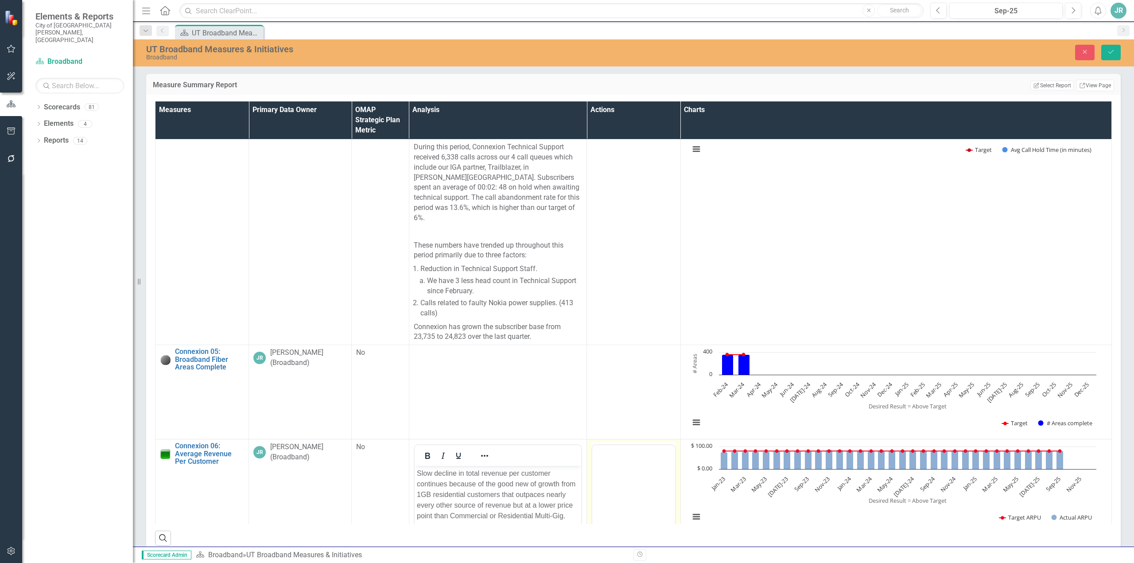
scroll to position [0, 0]
click at [611, 497] on body "Rich Text Area. Press ALT-0 for help." at bounding box center [633, 532] width 82 height 133
click at [518, 515] on p "Slow decline in total revenue per customer continues because of the good new of…" at bounding box center [497, 494] width 163 height 53
click at [1116, 52] on button "Save" at bounding box center [1110, 53] width 19 height 16
